Goal: Information Seeking & Learning: Check status

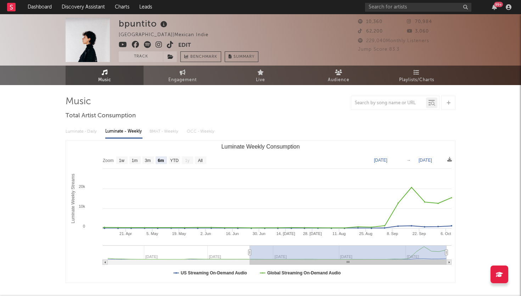
select select "6m"
click at [384, 10] on input "text" at bounding box center [418, 7] width 106 height 9
click at [388, 7] on input "urboi" at bounding box center [418, 7] width 106 height 9
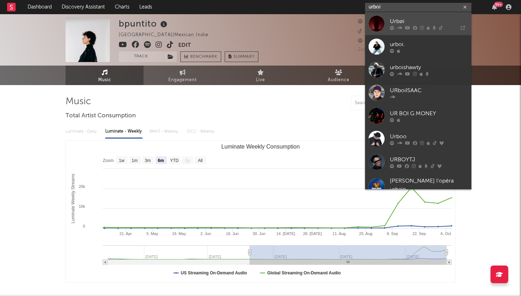
type input "urboi"
click at [382, 25] on div at bounding box center [376, 24] width 16 height 16
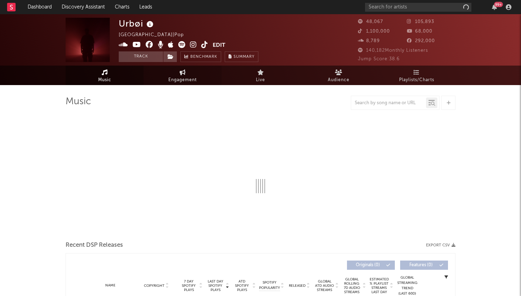
click at [188, 82] on span "Engagement" at bounding box center [182, 80] width 28 height 9
select select "1w"
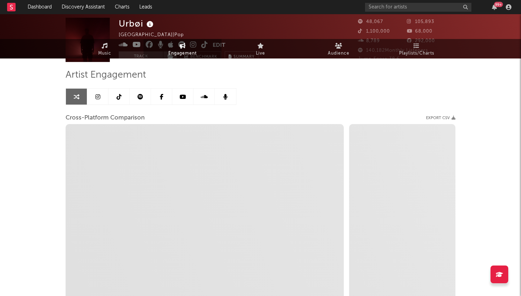
scroll to position [32, 0]
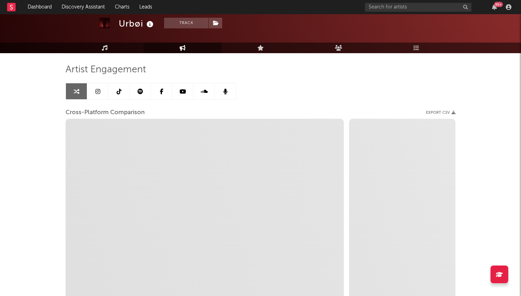
select select "1m"
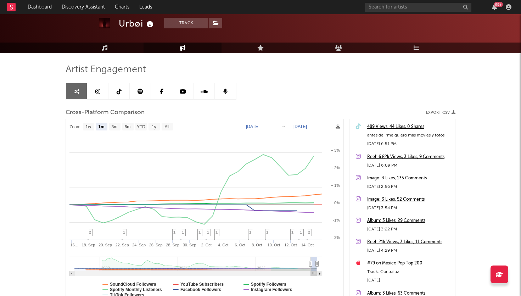
scroll to position [32, 0]
